Goal: Task Accomplishment & Management: Use online tool/utility

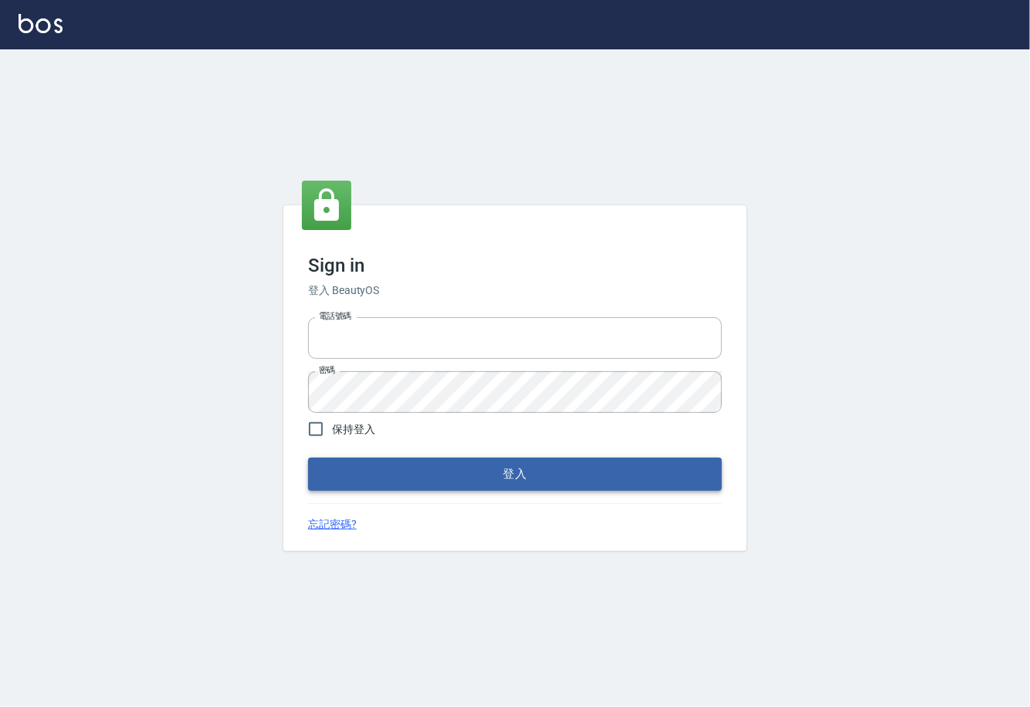
type input "0225929166"
click at [517, 469] on button "登入" at bounding box center [515, 474] width 414 height 32
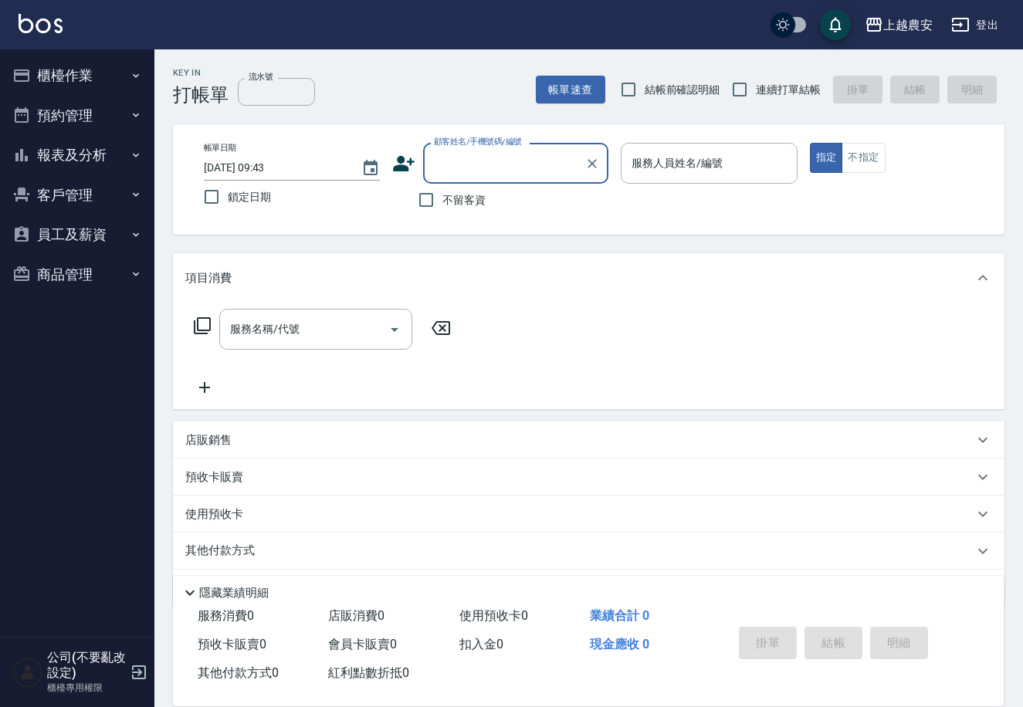
click at [79, 79] on button "櫃檯作業" at bounding box center [77, 76] width 142 height 40
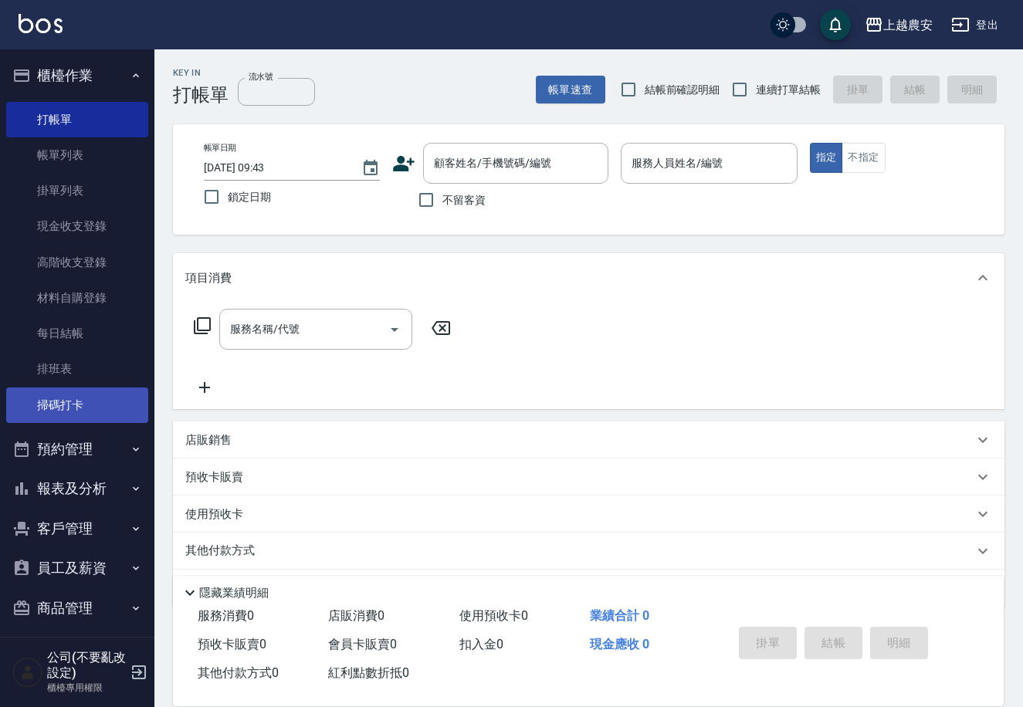
click at [73, 414] on link "掃碼打卡" at bounding box center [77, 406] width 142 height 36
